Goal: Information Seeking & Learning: Learn about a topic

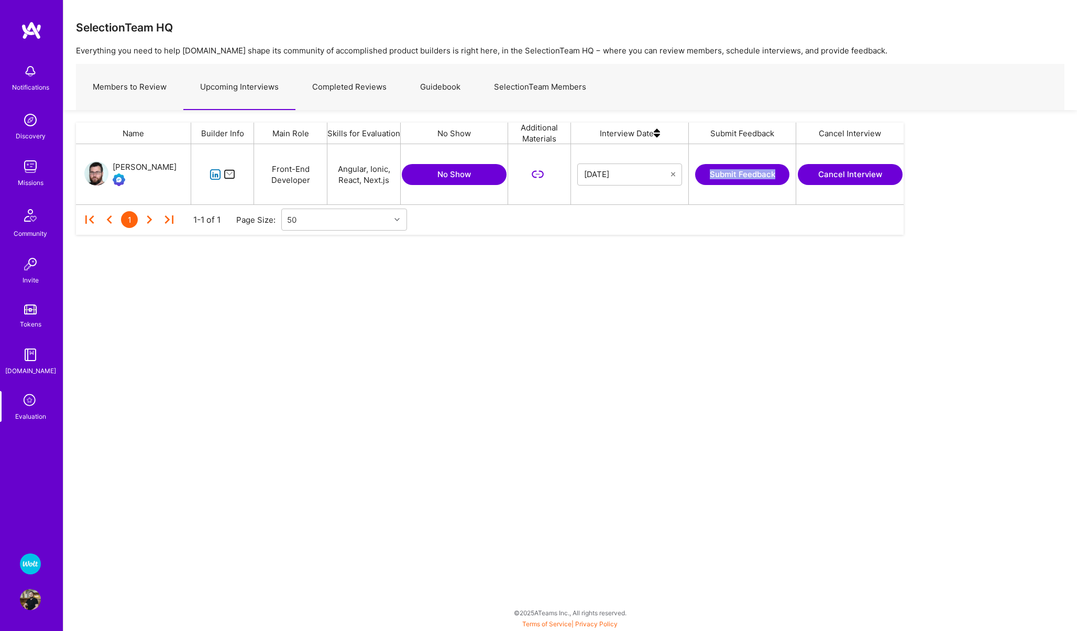
scroll to position [60, 828]
click at [28, 170] on img at bounding box center [30, 166] width 21 height 21
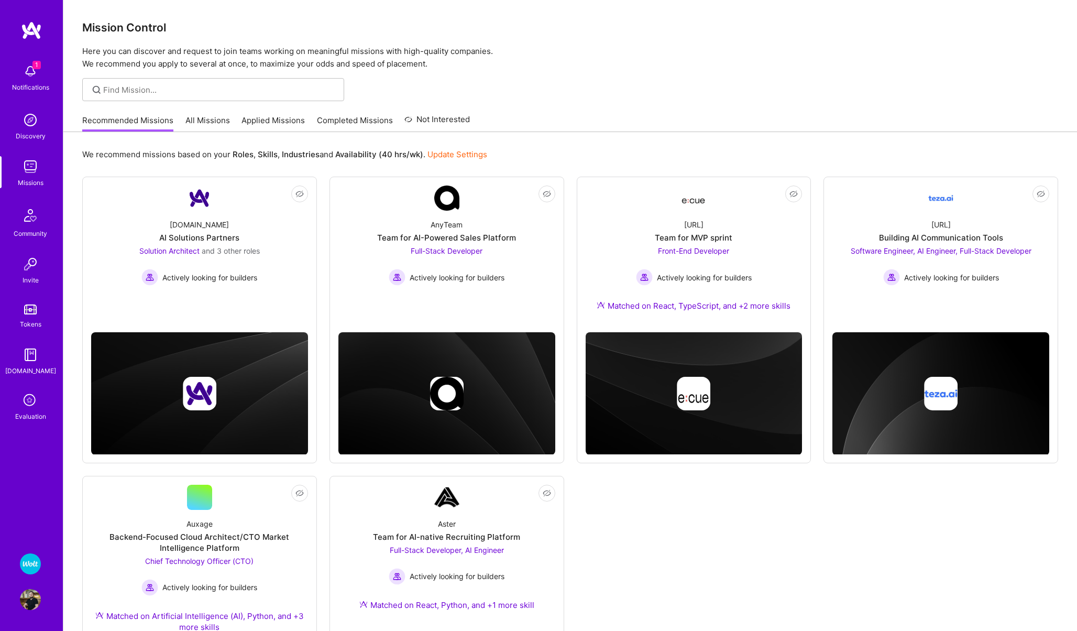
click at [31, 62] on img at bounding box center [30, 71] width 21 height 21
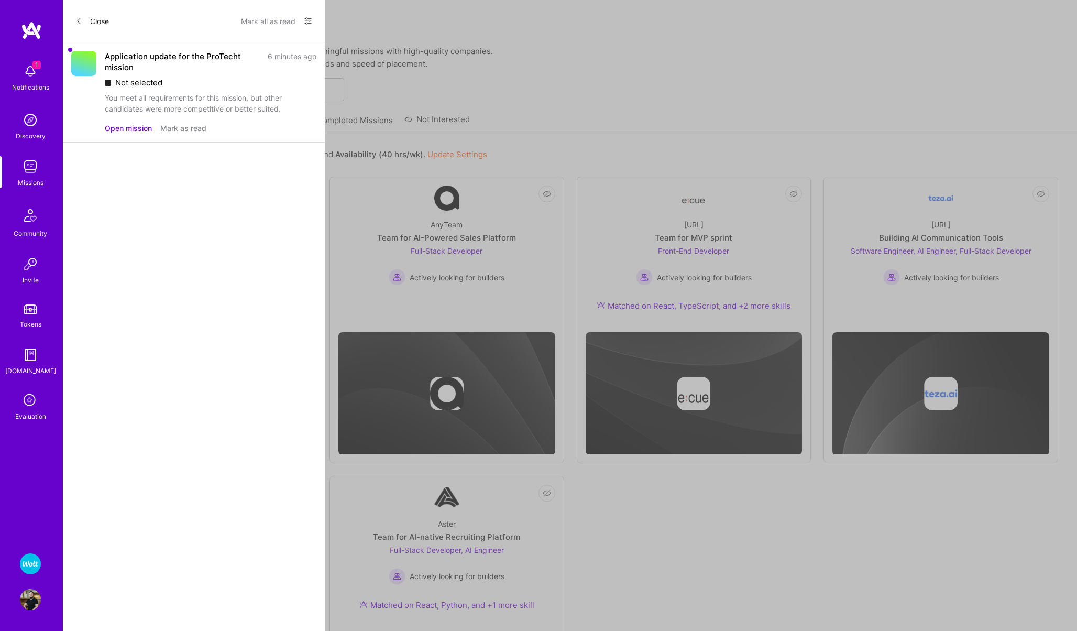
click at [124, 61] on div "Application update for the ProTecht mission" at bounding box center [183, 62] width 157 height 22
click at [123, 121] on div "Application update for the ProTecht mission 6 minutes ago Not selected You meet…" at bounding box center [211, 92] width 212 height 83
click at [123, 130] on button "Open mission" at bounding box center [128, 128] width 47 height 11
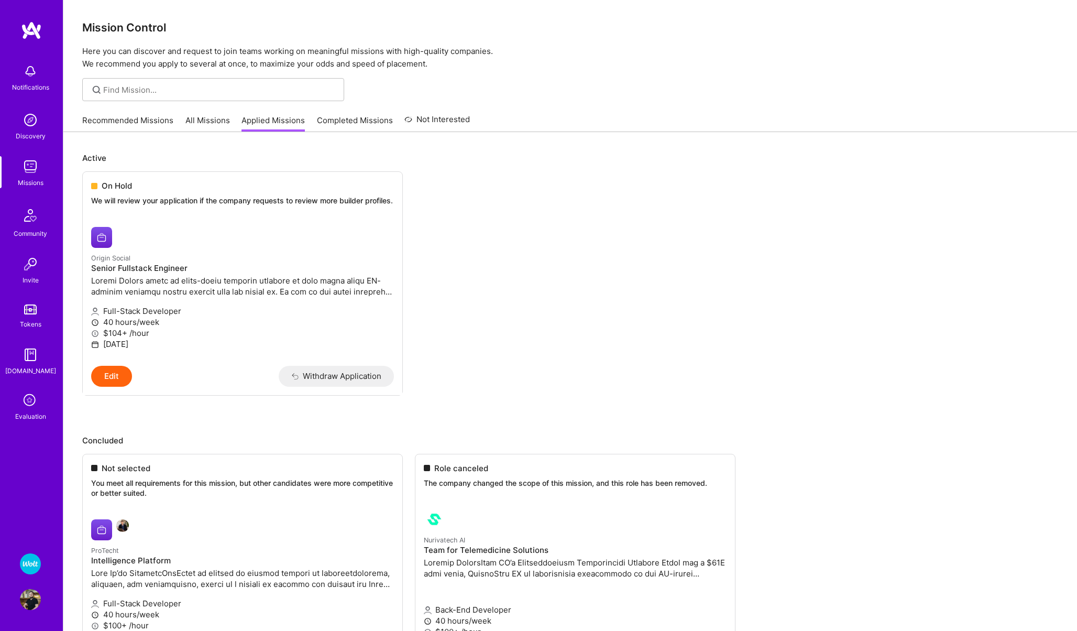
click at [201, 118] on link "All Missions" at bounding box center [207, 123] width 45 height 17
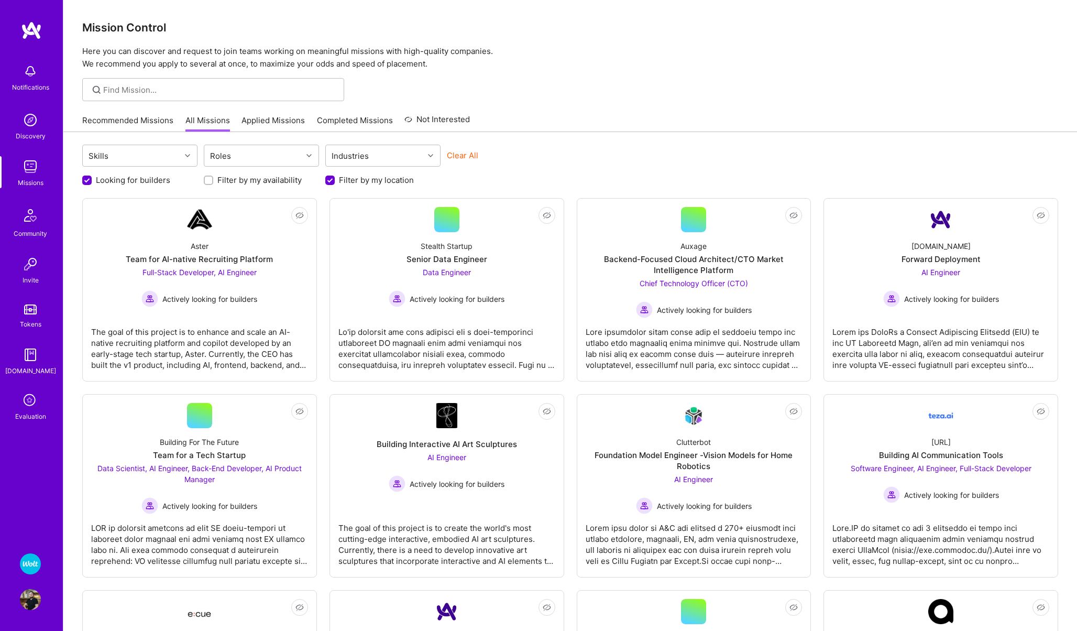
click at [246, 116] on link "Applied Missions" at bounding box center [273, 123] width 63 height 17
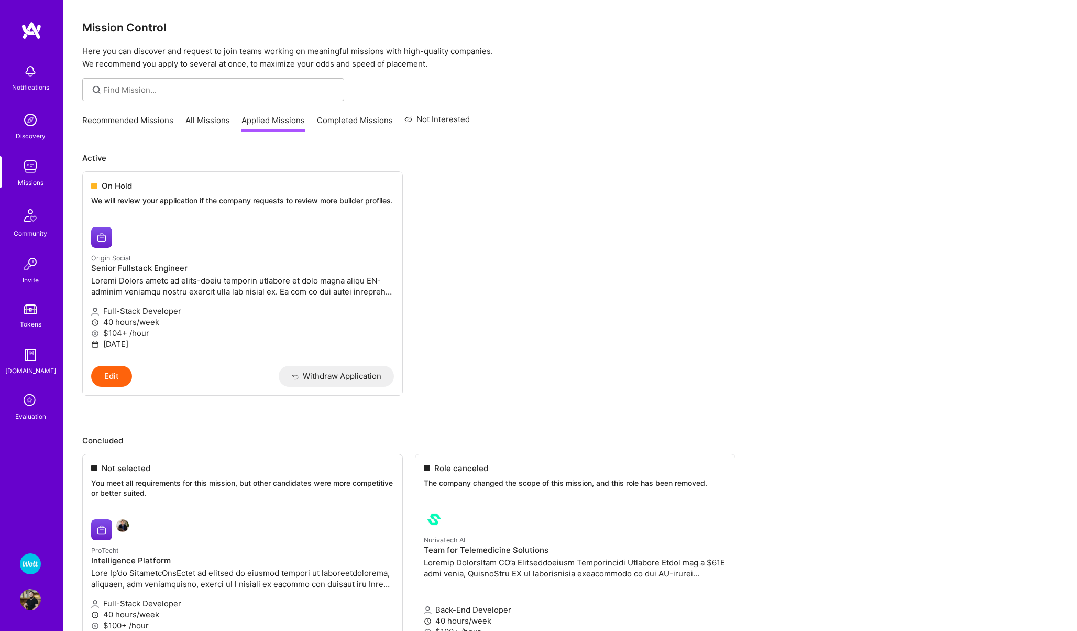
click at [195, 125] on link "All Missions" at bounding box center [207, 123] width 45 height 17
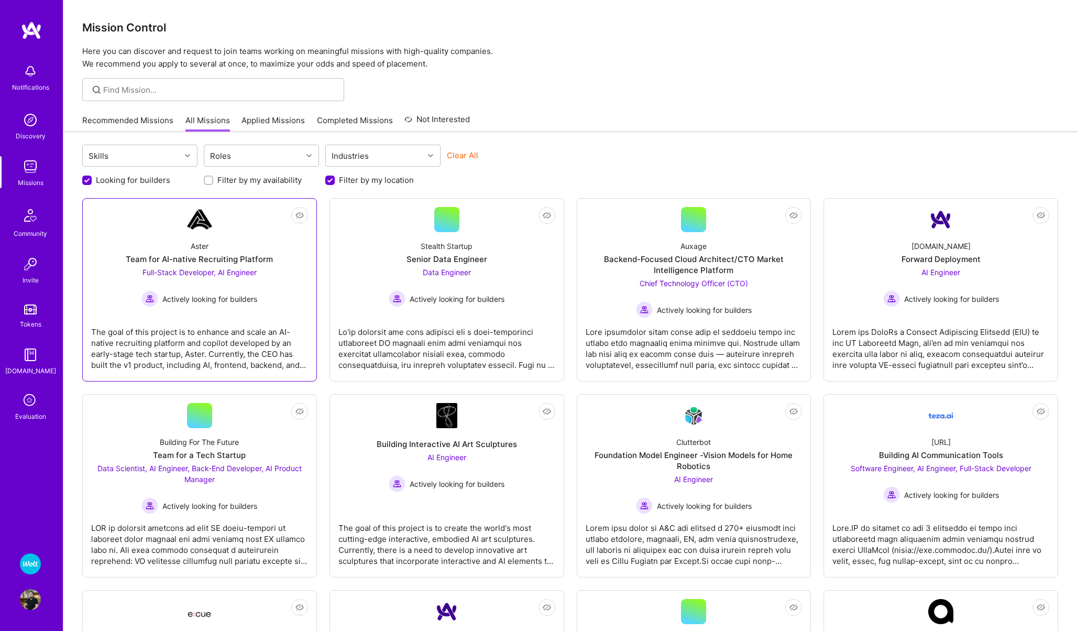
click at [177, 223] on link "Not Interested Aster Team for AI-native Recruiting Platform Full-Stack Develope…" at bounding box center [199, 290] width 217 height 166
click at [124, 124] on link "Recommended Missions" at bounding box center [127, 123] width 91 height 17
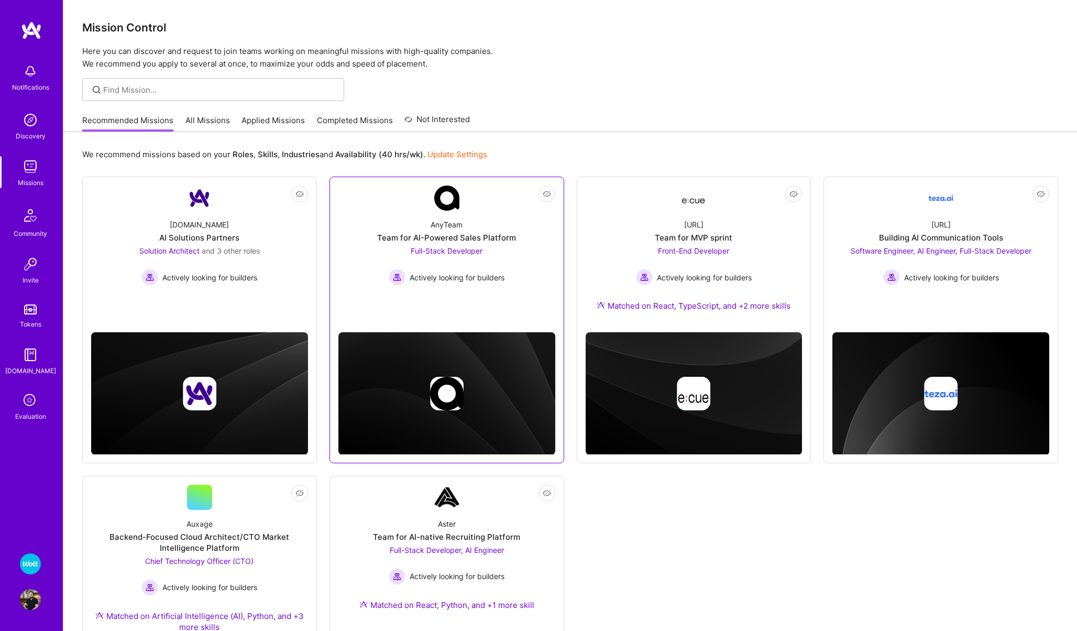
click at [503, 206] on link "Not Interested AnyTeam Team for AI-Powered Sales Platform Full-Stack Developer …" at bounding box center [446, 250] width 217 height 130
click at [638, 205] on link "Not Interested [URL] Team for MVP sprint Front-End Developer Actively looking f…" at bounding box center [694, 254] width 217 height 138
